Goal: Information Seeking & Learning: Learn about a topic

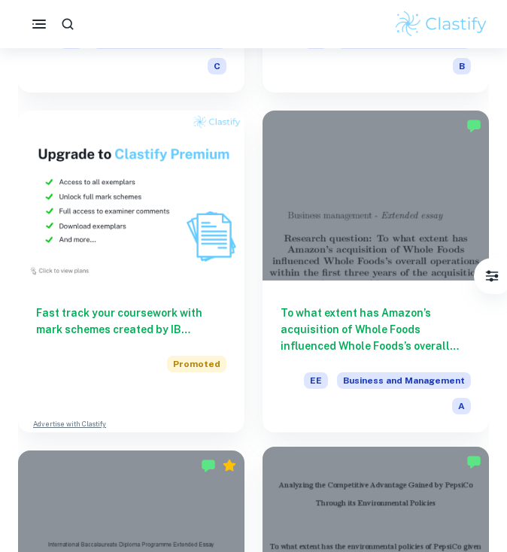
scroll to position [1055, 0]
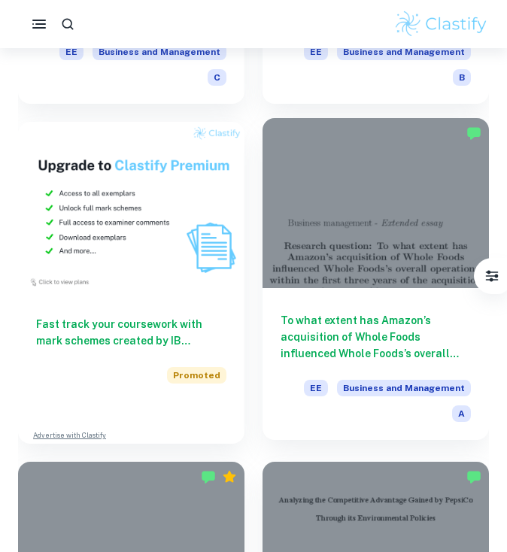
click at [398, 312] on h6 "To what extent has Amazon’s acquisition of Whole Foods influenced Whole Foods’s…" at bounding box center [375, 337] width 190 height 50
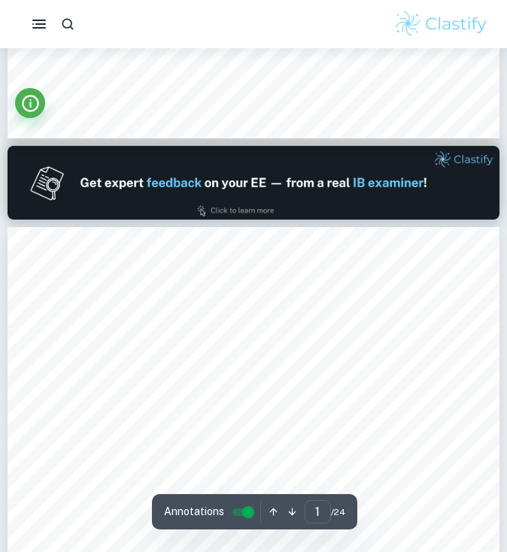
type input "2"
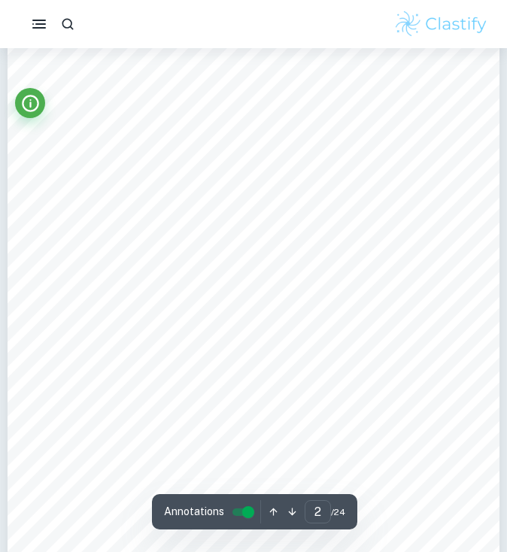
scroll to position [772, 0]
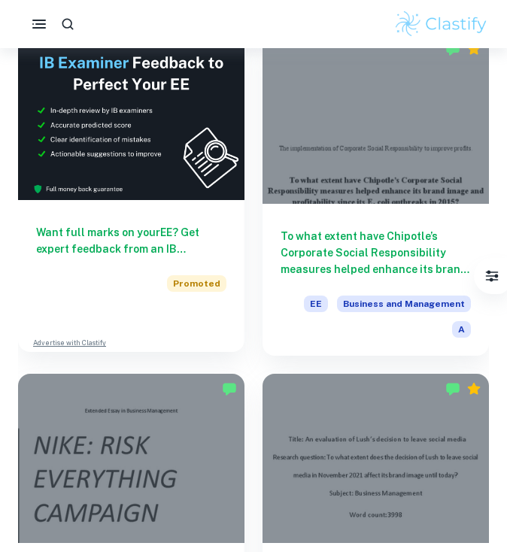
scroll to position [463, 0]
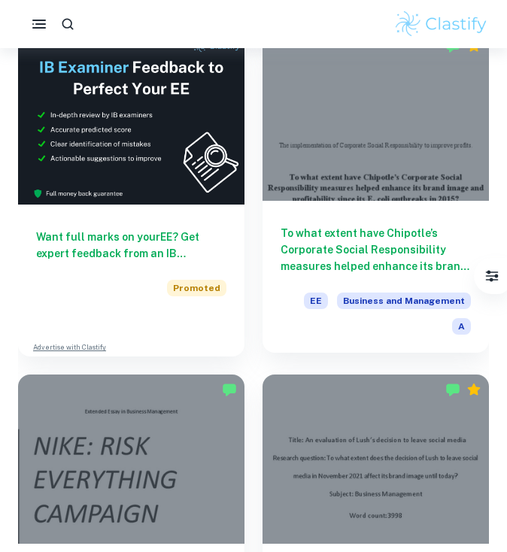
click at [322, 225] on h6 "To what extent have Chipotle’s Corporate Social Responsibility measures helped …" at bounding box center [375, 250] width 190 height 50
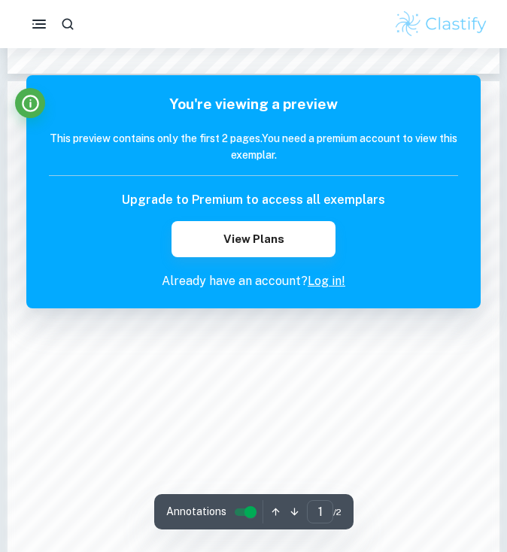
scroll to position [658, 0]
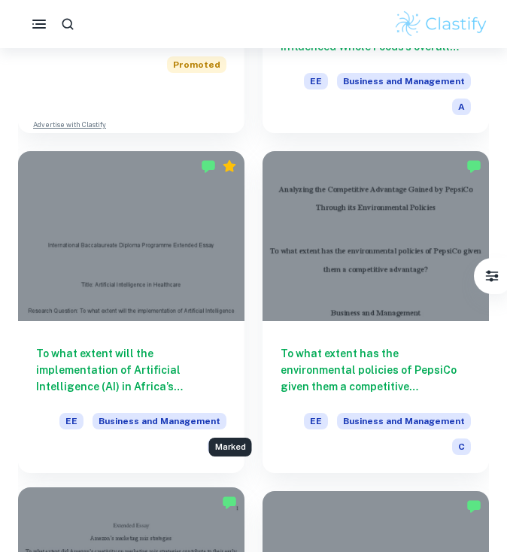
scroll to position [1334, 0]
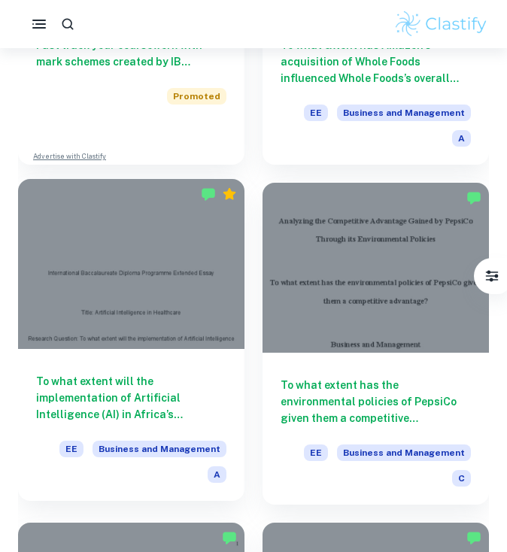
click at [203, 373] on h6 "To what extent will the implementation of Artificial Intelligence (AI) in Afric…" at bounding box center [131, 398] width 190 height 50
